Goal: Task Accomplishment & Management: Manage account settings

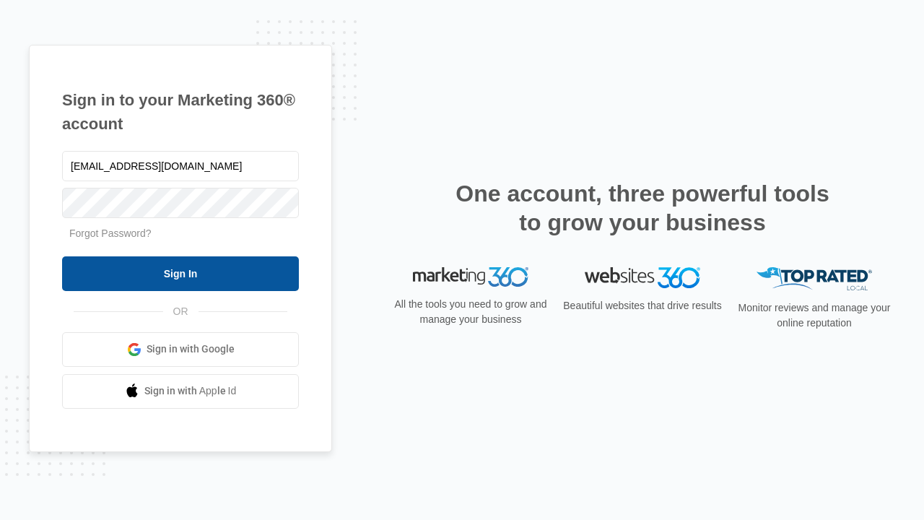
click at [181, 273] on input "Sign In" at bounding box center [180, 273] width 237 height 35
